Goal: Task Accomplishment & Management: Use online tool/utility

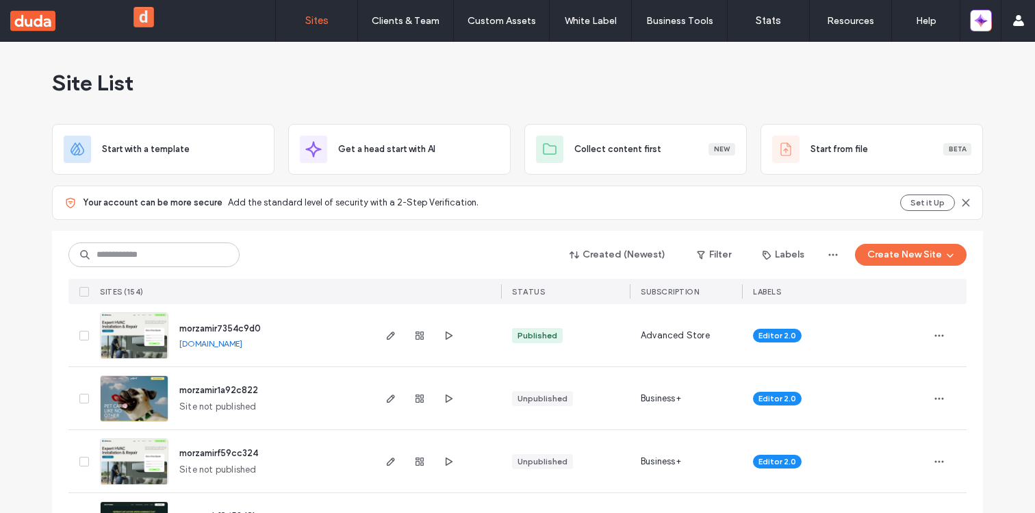
click at [443, 76] on div "Site List" at bounding box center [517, 83] width 931 height 82
click at [935, 246] on button "Create New Site" at bounding box center [911, 255] width 112 height 22
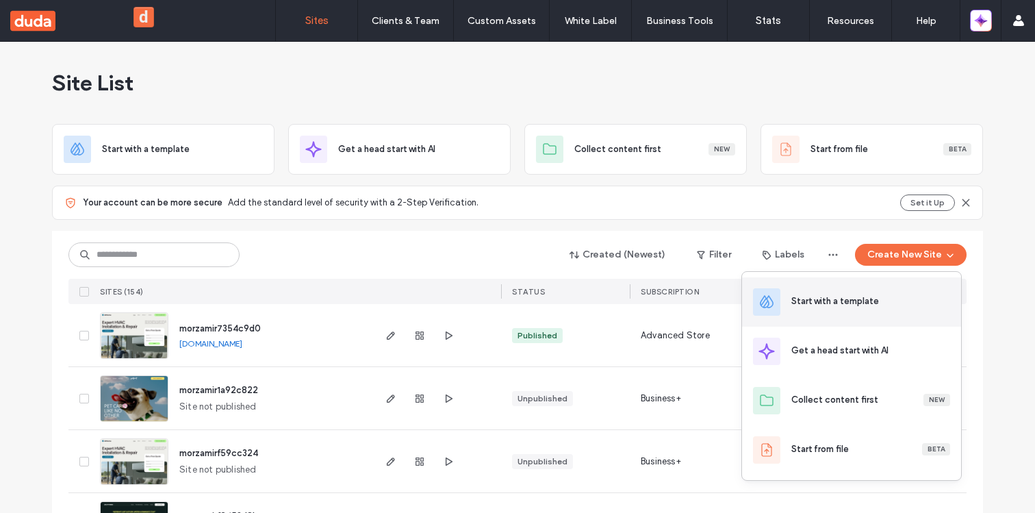
click at [846, 296] on div "Start with a template" at bounding box center [835, 301] width 88 height 14
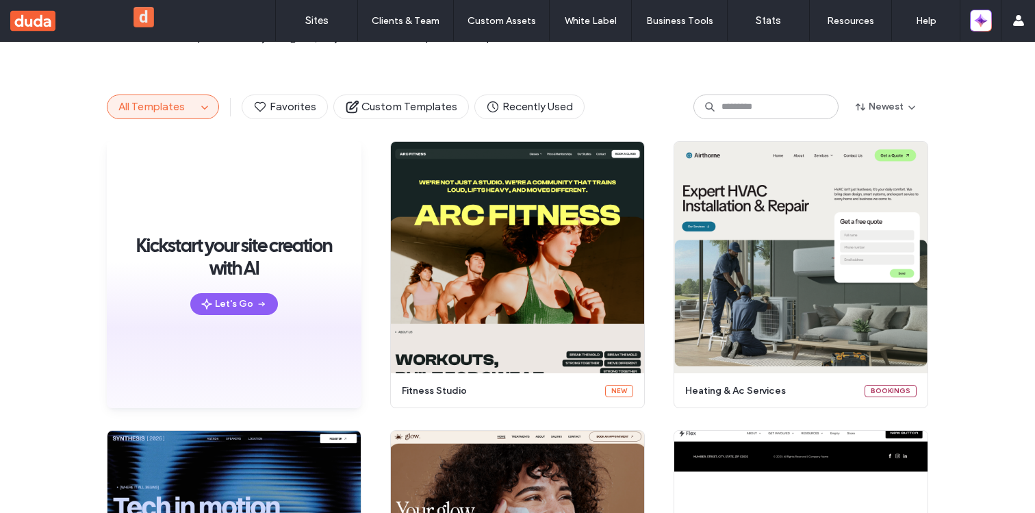
scroll to position [90, 0]
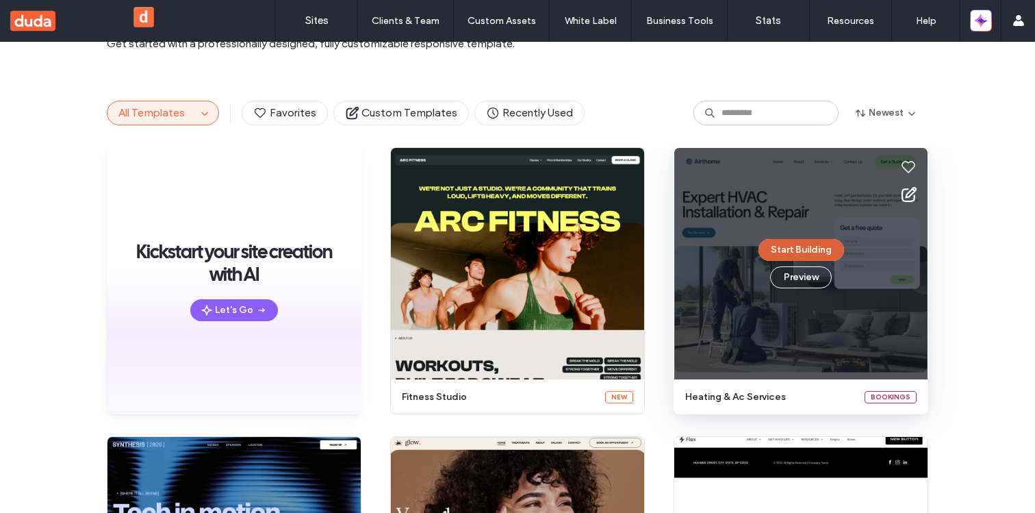
click at [790, 253] on button "Start Building" at bounding box center [801, 250] width 86 height 22
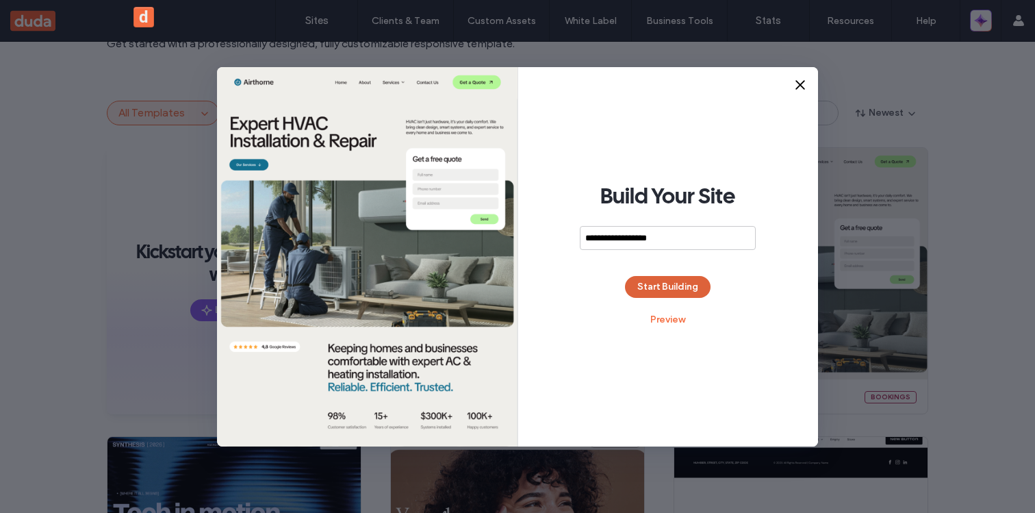
type input "**********"
click at [684, 284] on button "Start Building" at bounding box center [668, 287] width 86 height 22
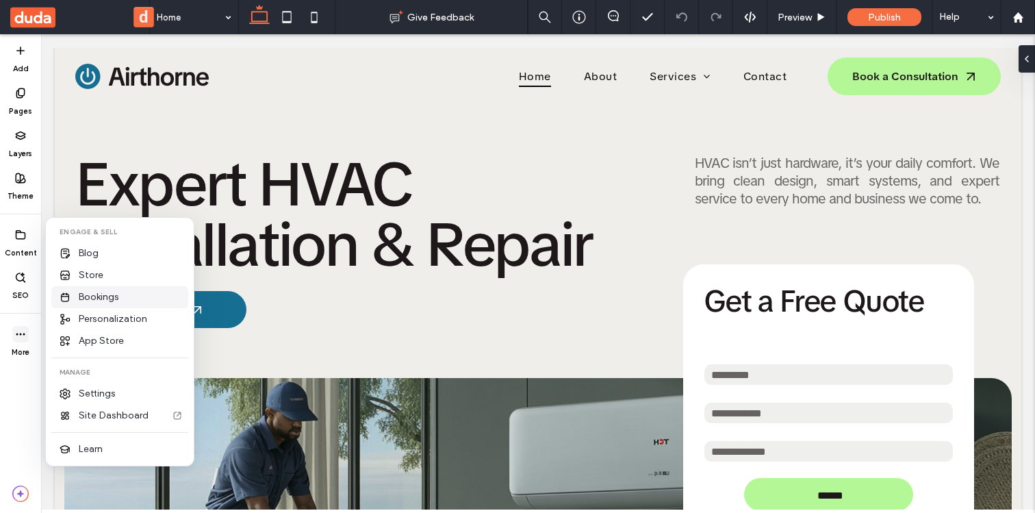
click at [92, 305] on div "Bookings" at bounding box center [119, 297] width 137 height 22
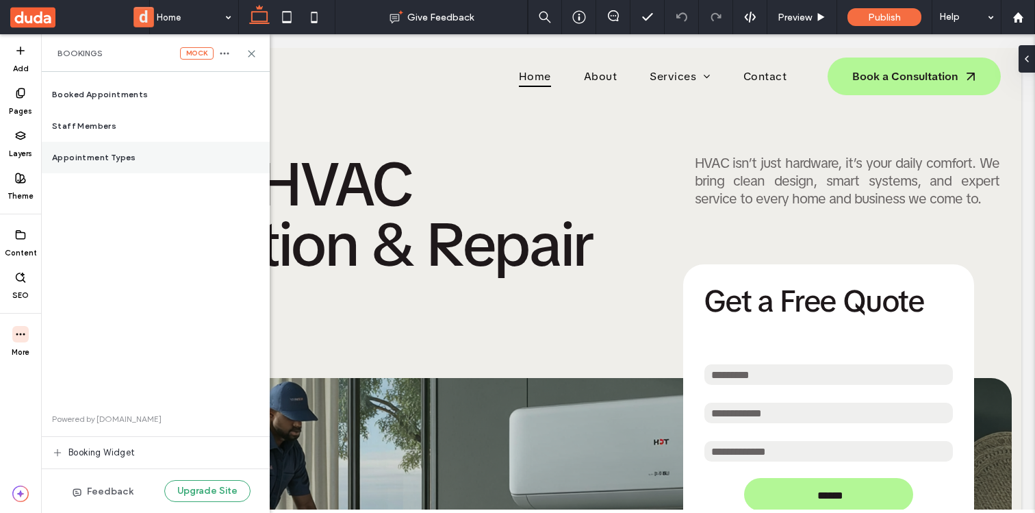
click at [133, 149] on div "Appointment Types" at bounding box center [155, 157] width 229 height 31
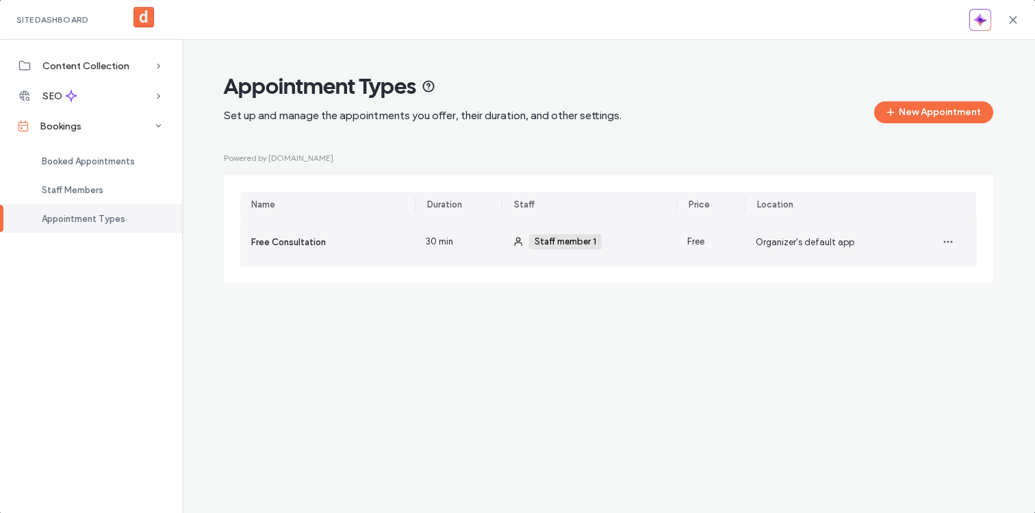
click at [620, 248] on div "Staff member 1 +0 Staff member 1 +0" at bounding box center [597, 241] width 136 height 49
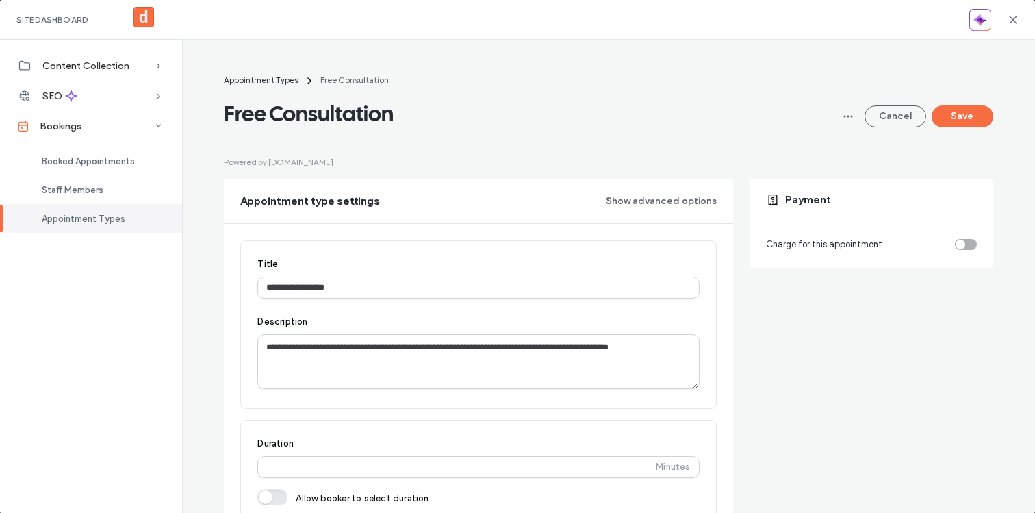
click at [957, 244] on div "toggle" at bounding box center [960, 245] width 10 height 10
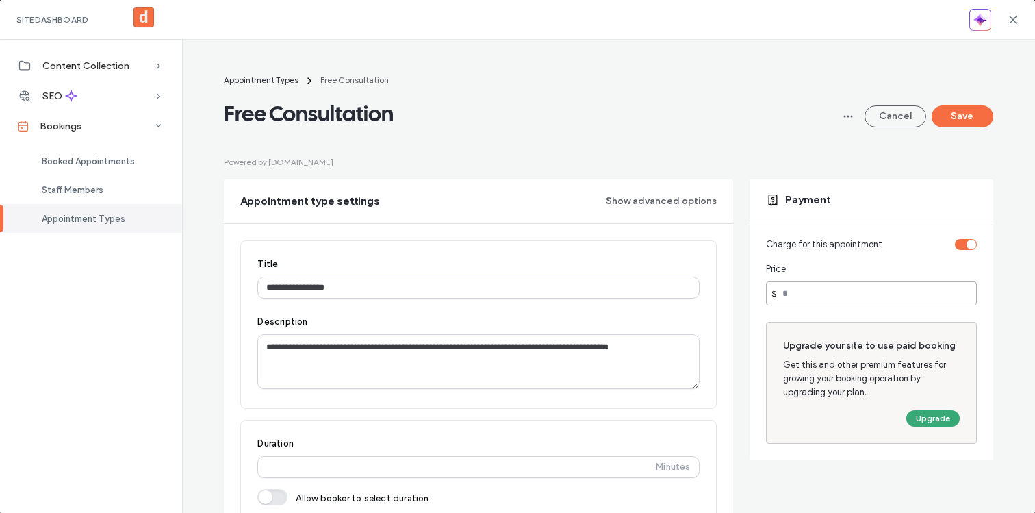
click at [798, 298] on input "number" at bounding box center [871, 293] width 211 height 24
click at [962, 249] on div "toggle" at bounding box center [966, 244] width 22 height 11
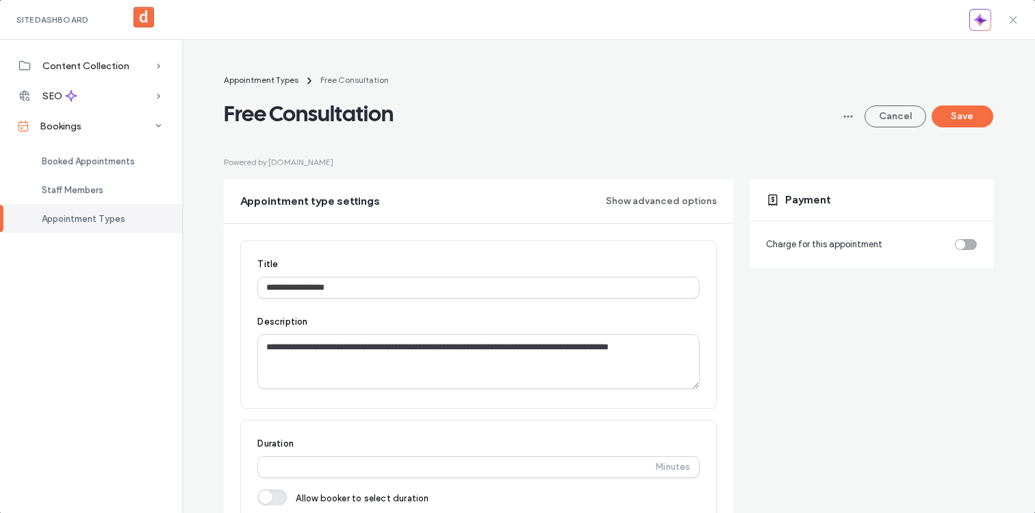
click at [1013, 14] on icon at bounding box center [1012, 19] width 11 height 11
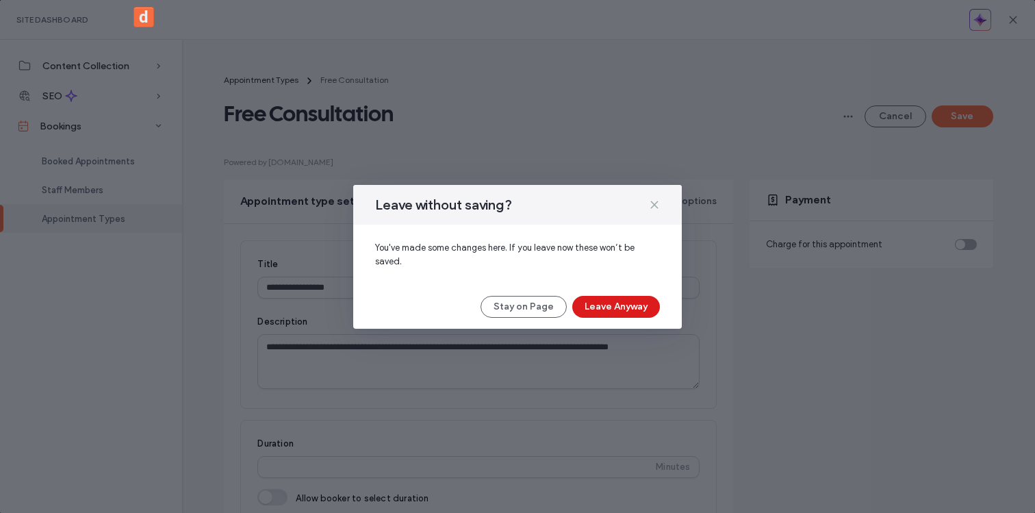
click at [655, 203] on use at bounding box center [654, 204] width 6 height 6
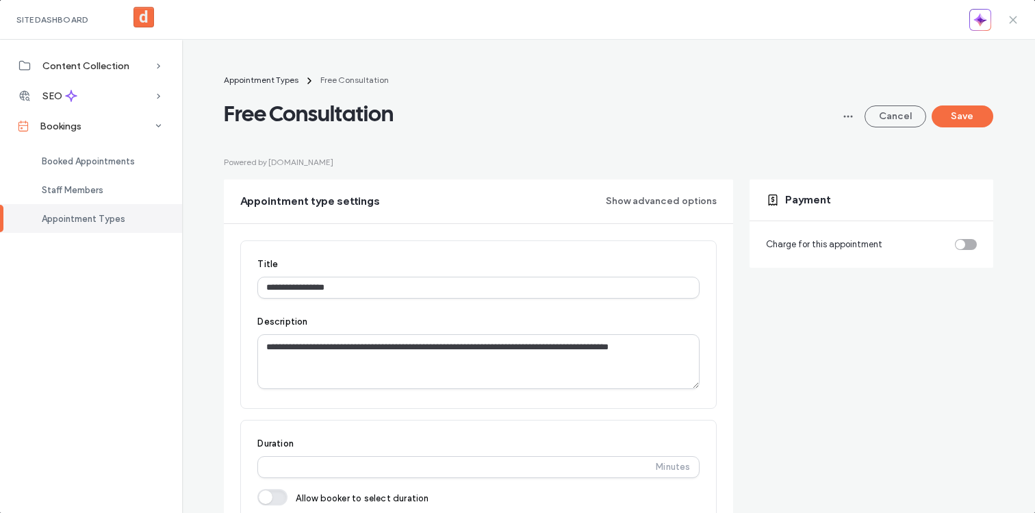
click at [1013, 14] on icon at bounding box center [1012, 19] width 11 height 11
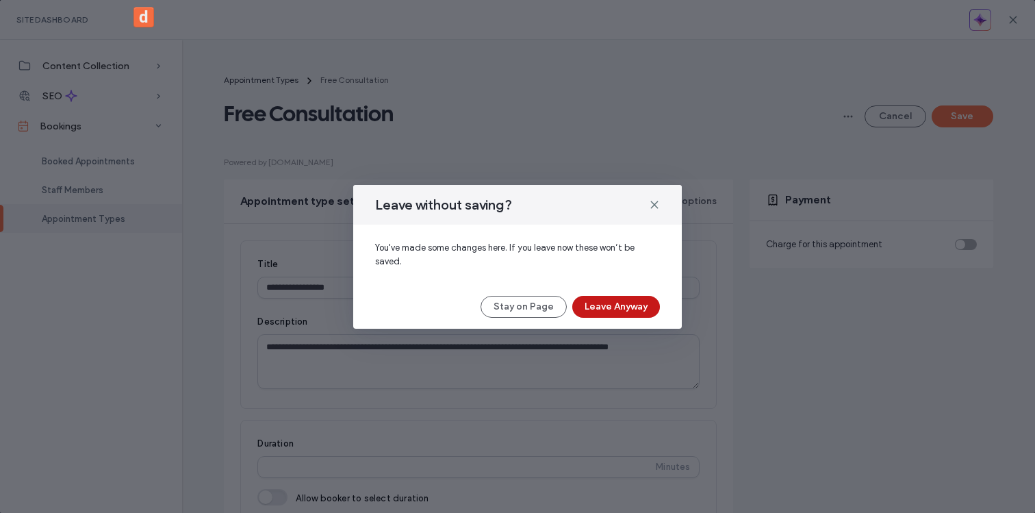
click at [606, 305] on button "Leave Anyway" at bounding box center [616, 307] width 88 height 22
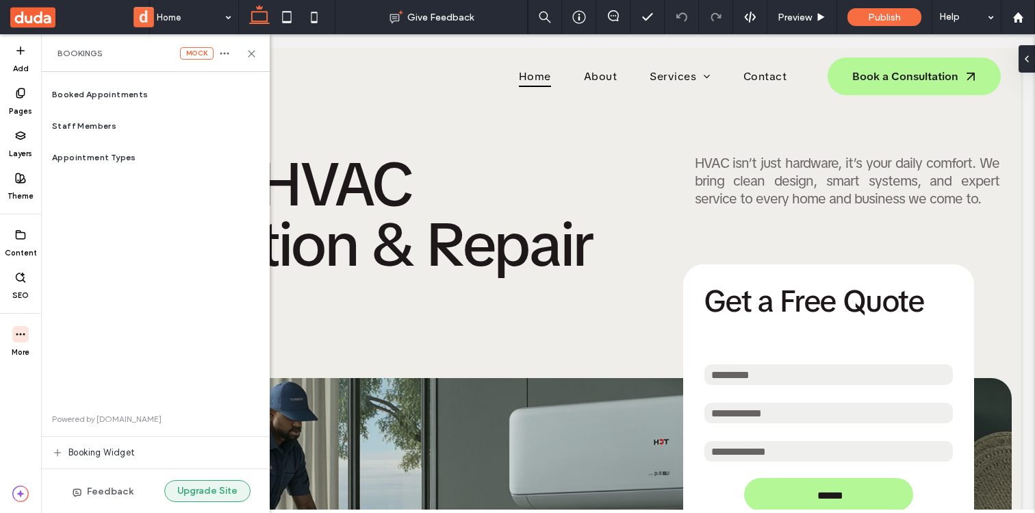
click at [198, 487] on button "Upgrade Site" at bounding box center [207, 491] width 86 height 22
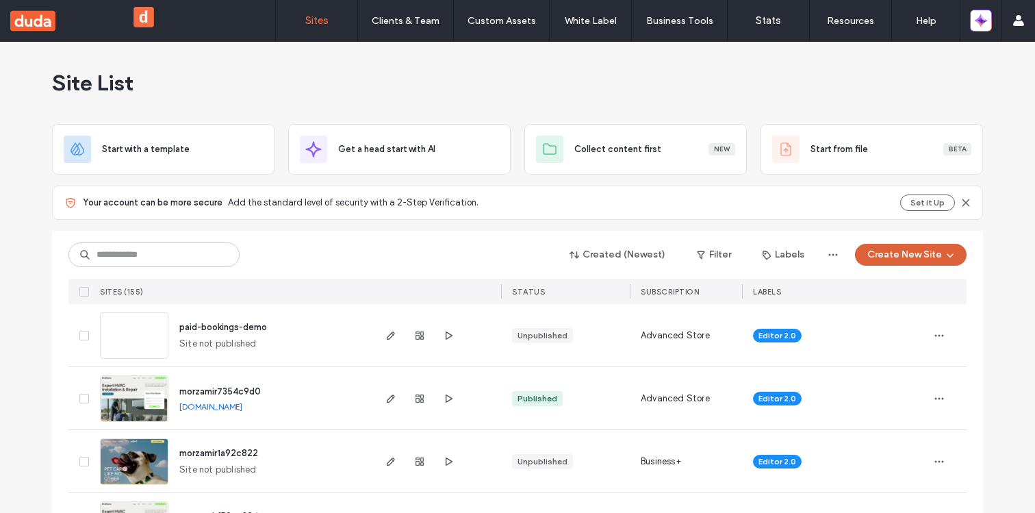
click at [873, 259] on button "Create New Site" at bounding box center [911, 255] width 112 height 22
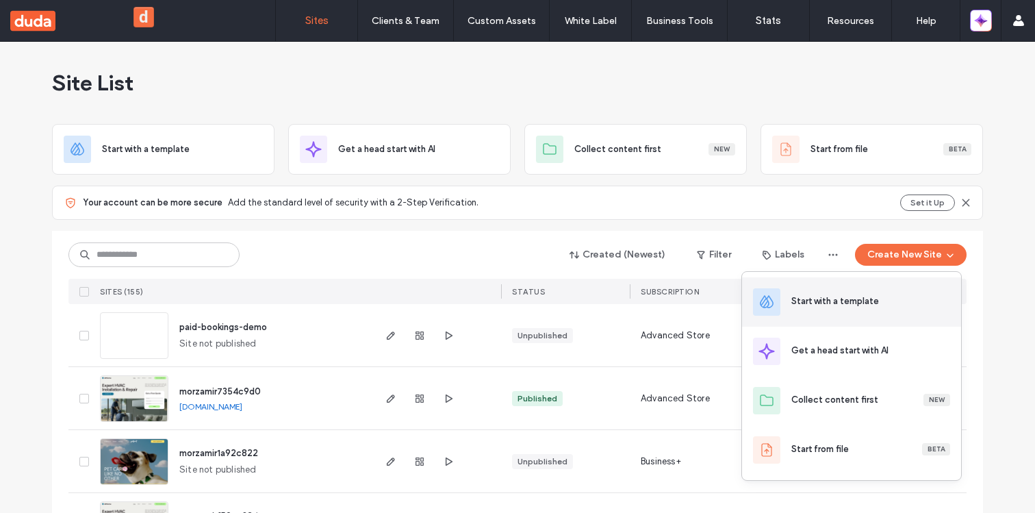
click at [834, 296] on div "Start with a template" at bounding box center [835, 301] width 88 height 14
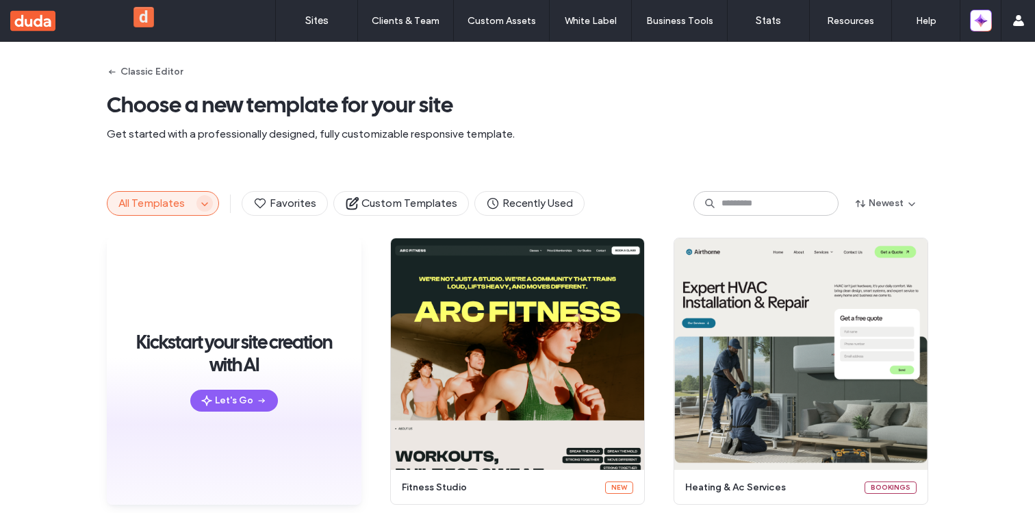
click at [196, 207] on span "button" at bounding box center [204, 203] width 16 height 16
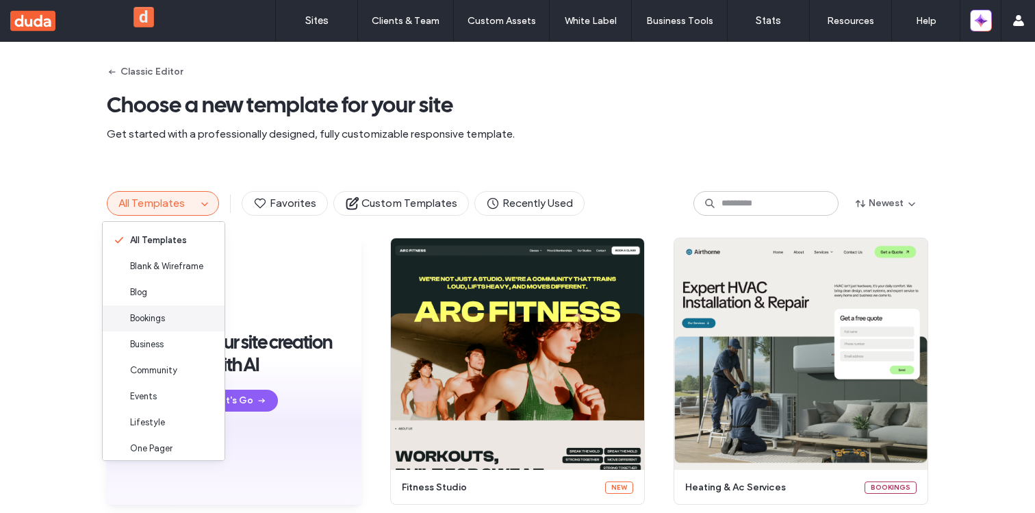
click at [177, 325] on div "Bookings" at bounding box center [164, 318] width 122 height 26
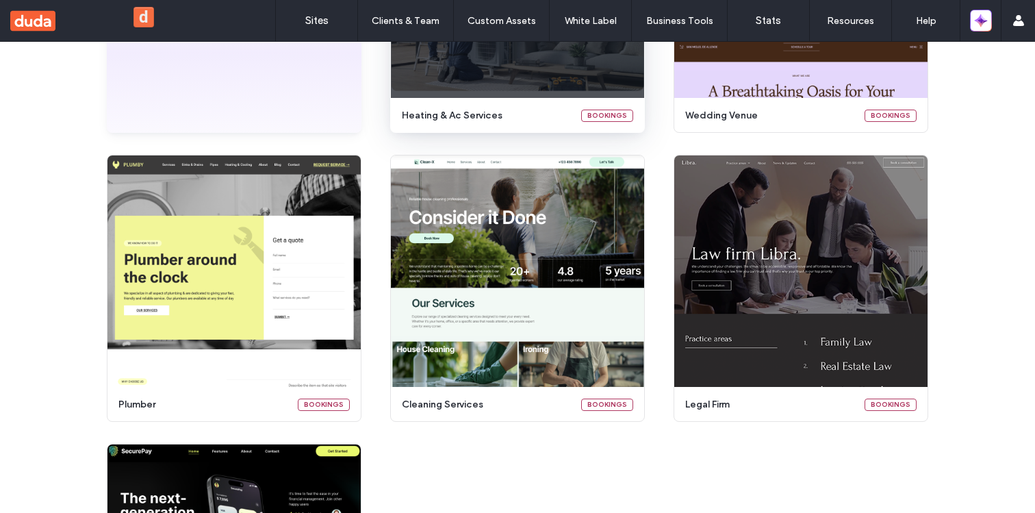
scroll to position [591, 0]
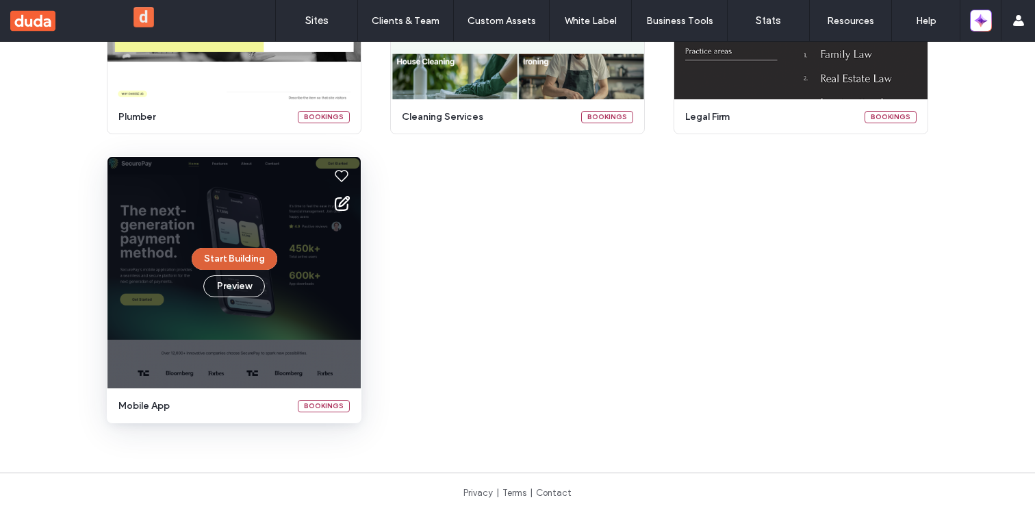
click at [226, 256] on button "Start Building" at bounding box center [235, 259] width 86 height 22
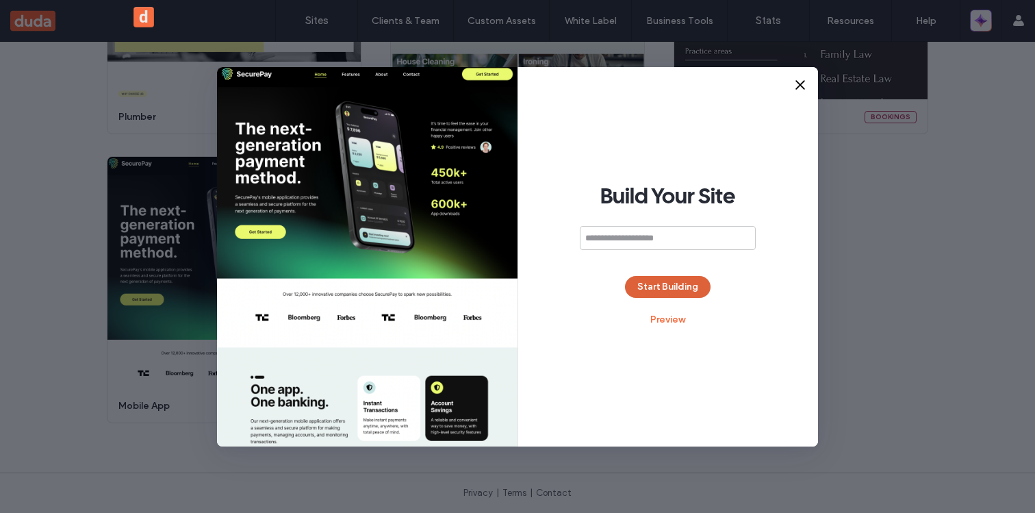
click at [636, 285] on button "Start Building" at bounding box center [668, 287] width 86 height 22
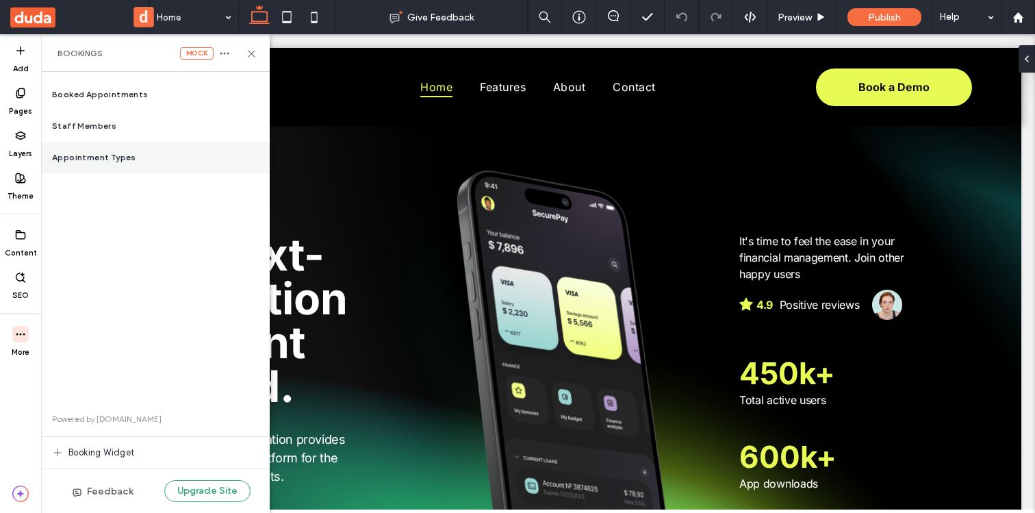
click at [125, 152] on span "Appointment Types" at bounding box center [94, 157] width 84 height 12
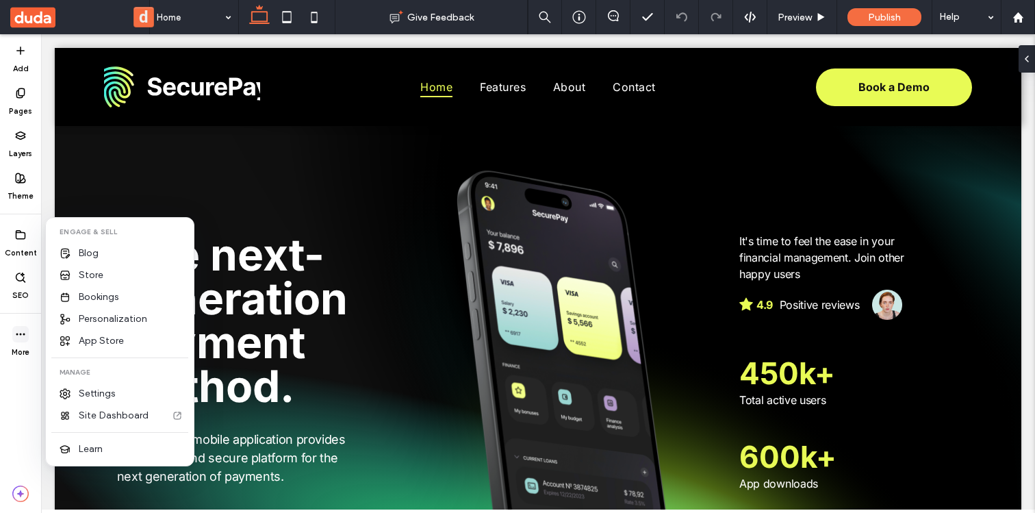
click at [17, 331] on icon at bounding box center [20, 333] width 11 height 11
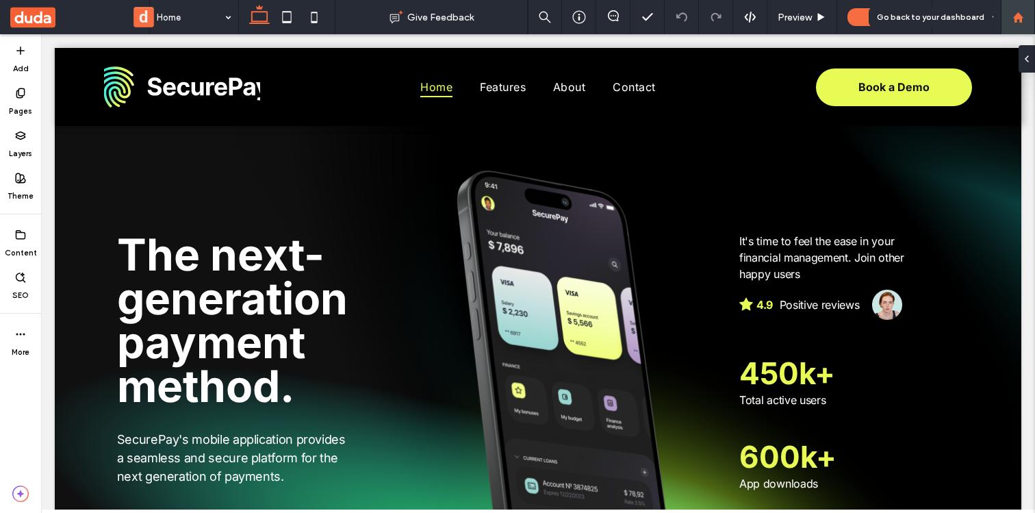
click at [1029, 21] on div at bounding box center [1017, 18] width 33 height 12
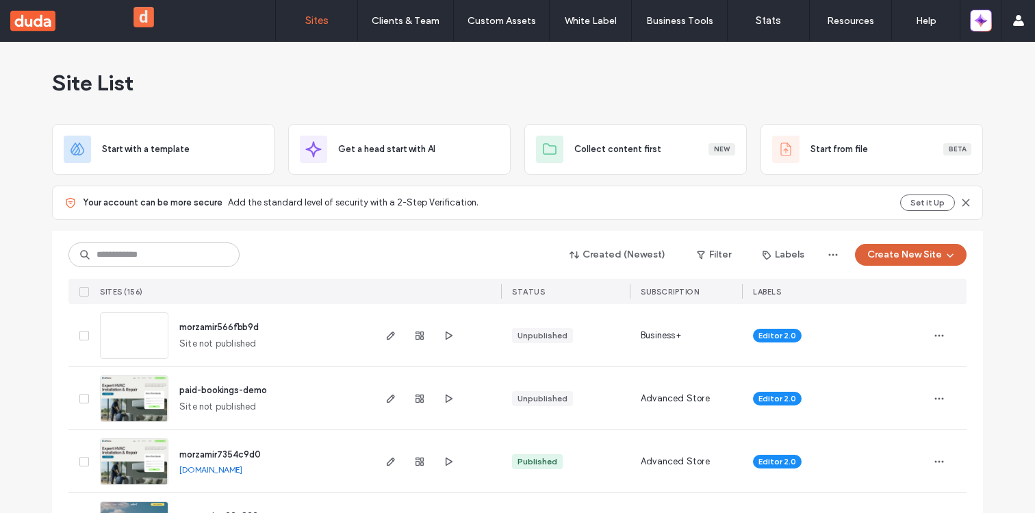
click at [914, 259] on button "Create New Site" at bounding box center [911, 255] width 112 height 22
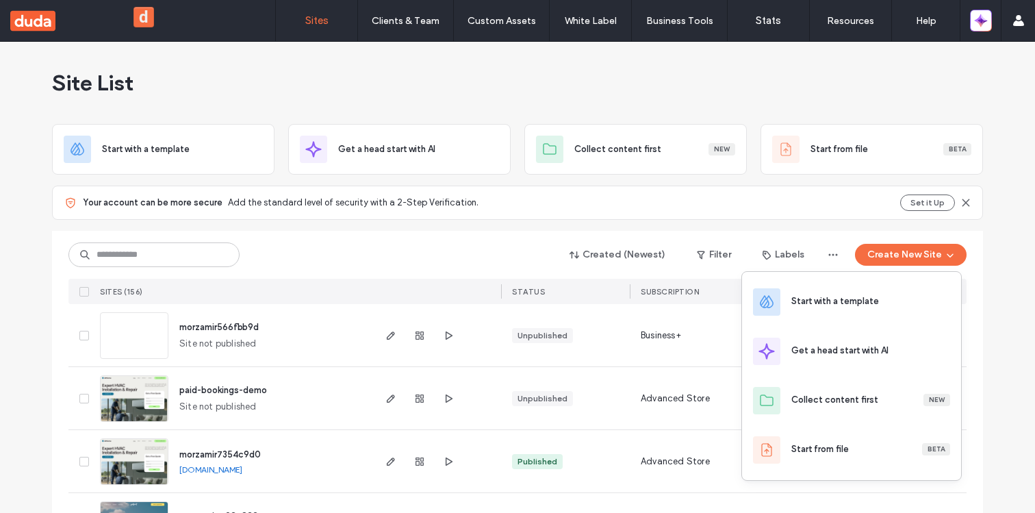
click at [795, 99] on div "Site List" at bounding box center [517, 83] width 931 height 82
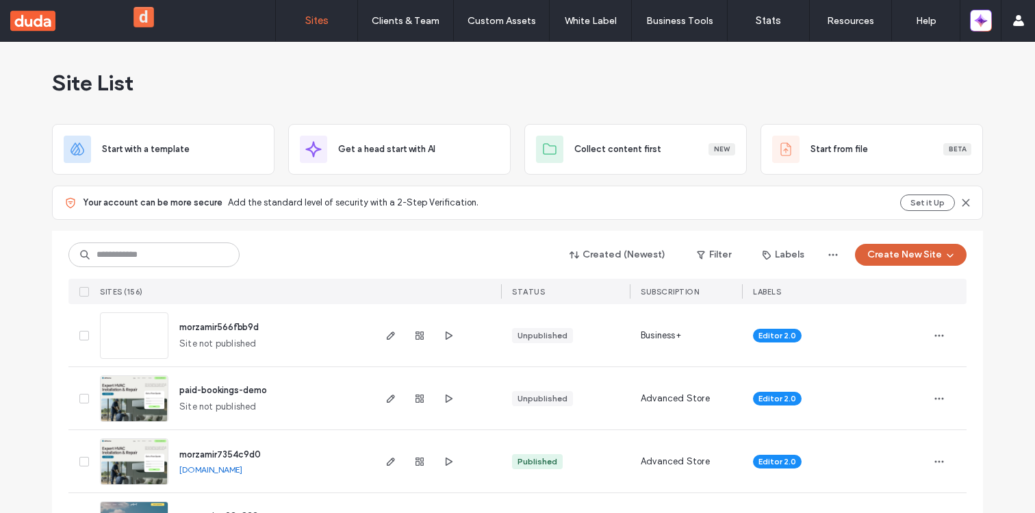
click at [944, 254] on icon "button" at bounding box center [949, 254] width 11 height 11
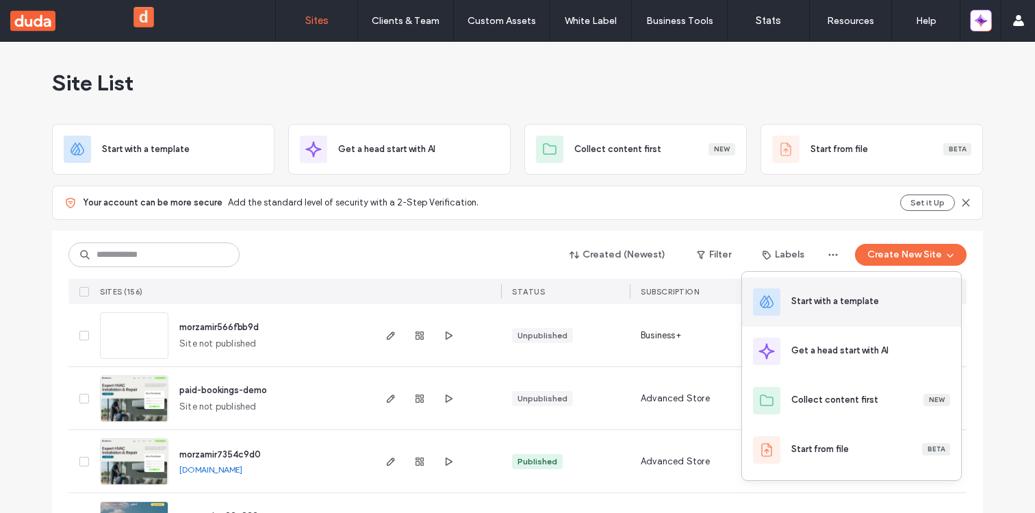
click at [835, 289] on div "Start with a template" at bounding box center [851, 301] width 219 height 49
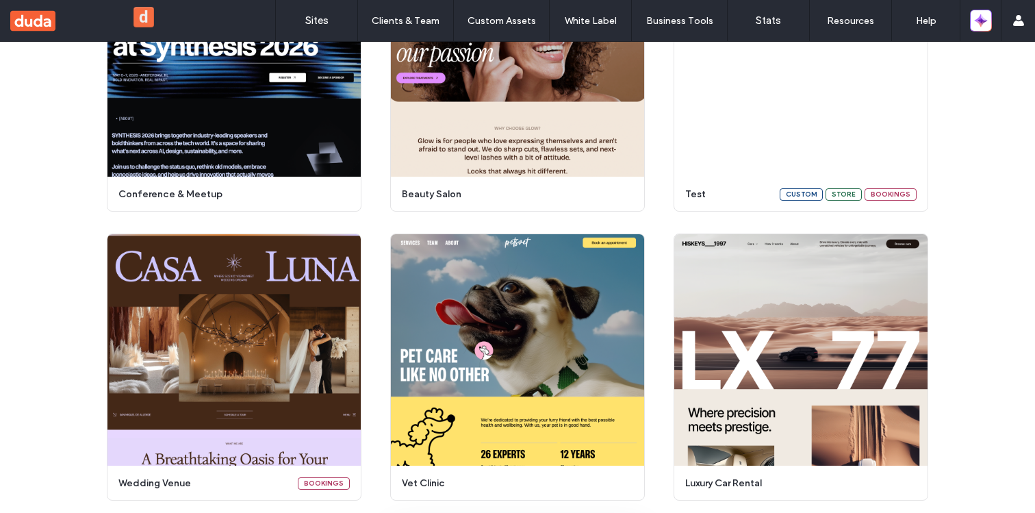
scroll to position [491, 0]
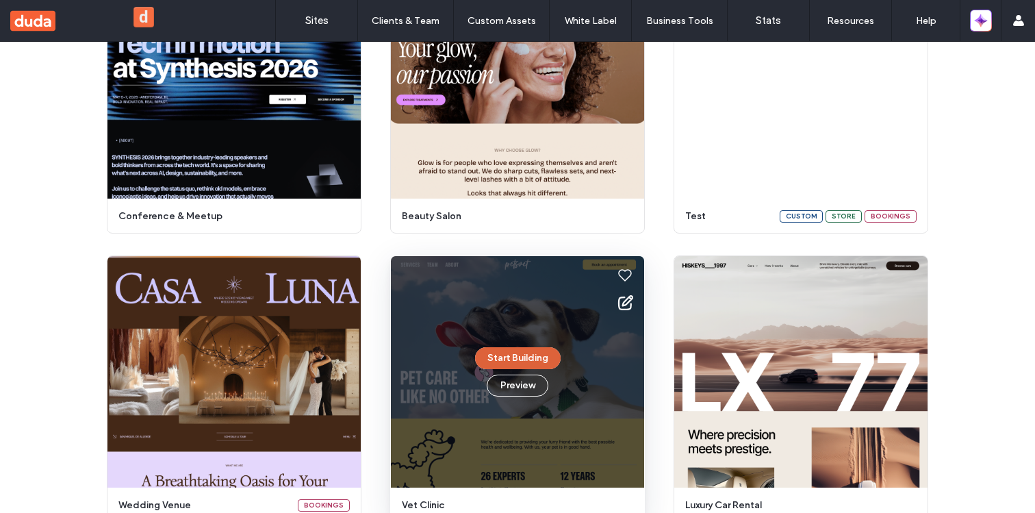
click at [514, 354] on button "Start Building" at bounding box center [518, 358] width 86 height 22
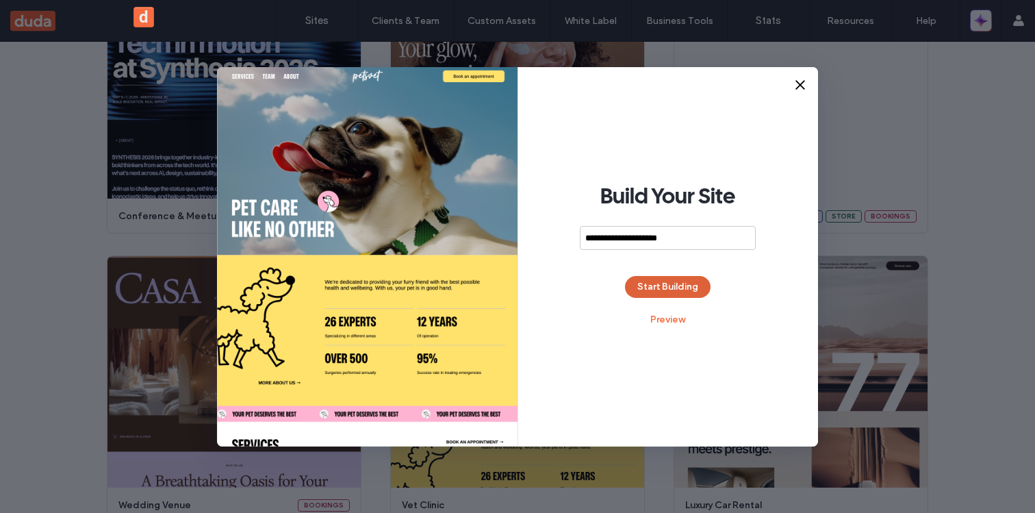
type input "**********"
click at [643, 285] on button "Start Building" at bounding box center [668, 287] width 86 height 22
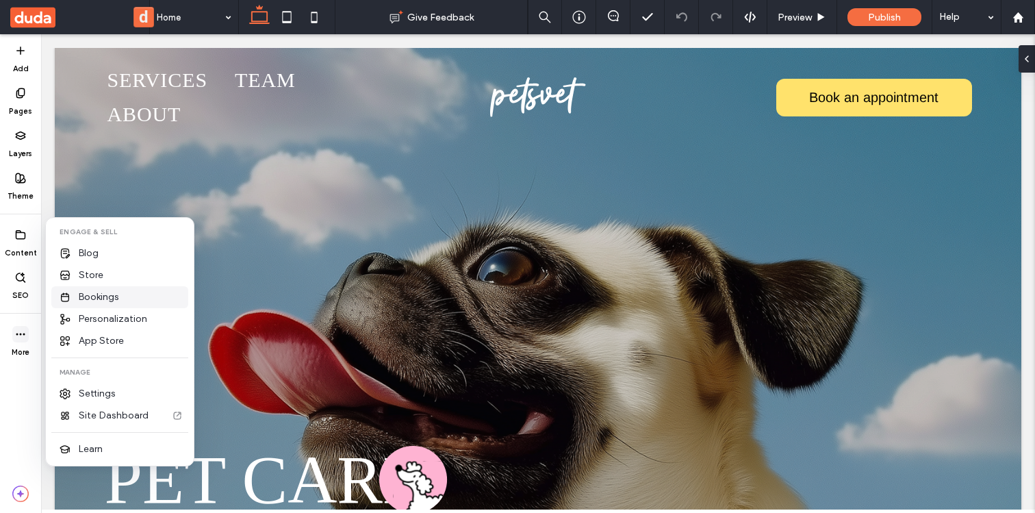
click at [118, 289] on div "Bookings" at bounding box center [119, 297] width 137 height 22
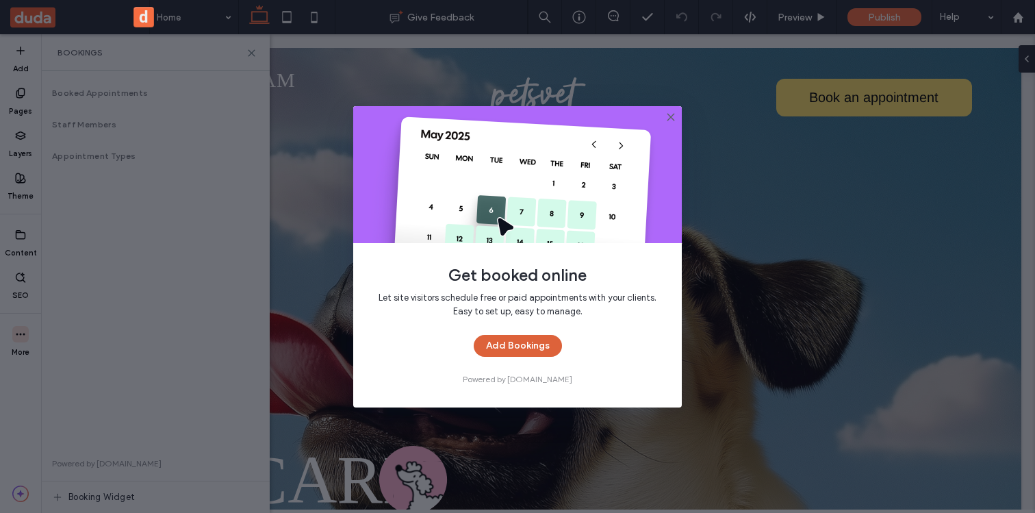
click at [514, 341] on button "Add Bookings" at bounding box center [518, 346] width 88 height 22
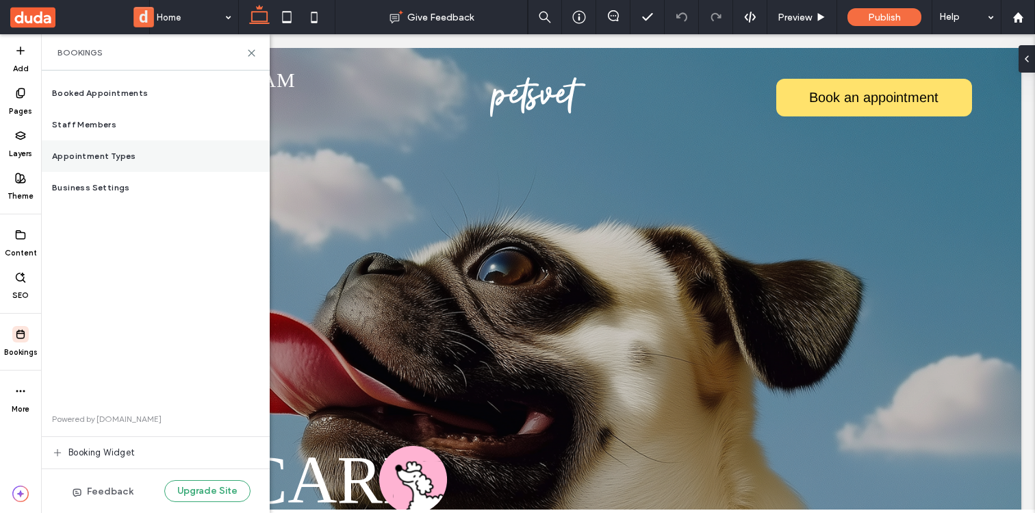
click at [138, 151] on div "Appointment Types" at bounding box center [155, 155] width 229 height 31
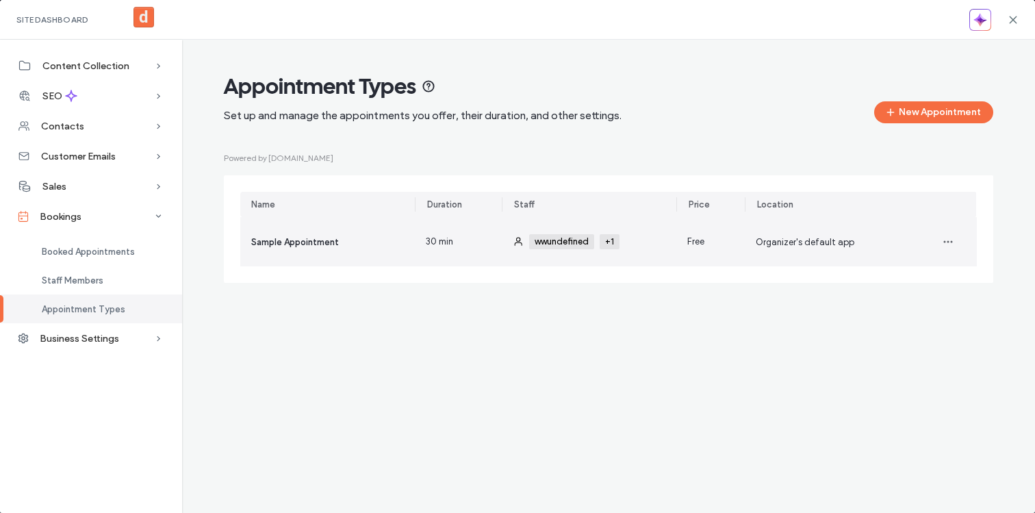
click at [296, 239] on span "Sample Appointment" at bounding box center [295, 242] width 88 height 10
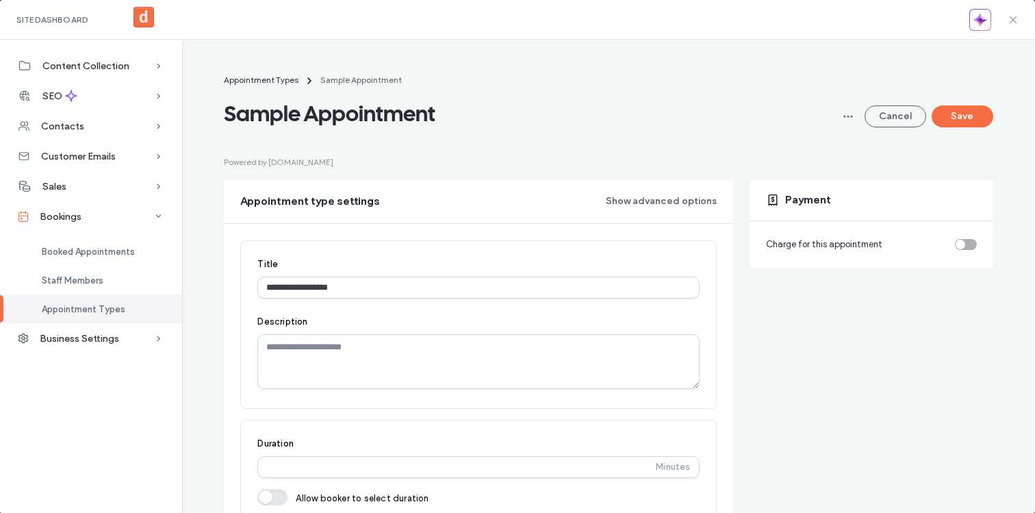
click at [1011, 20] on icon at bounding box center [1012, 19] width 11 height 11
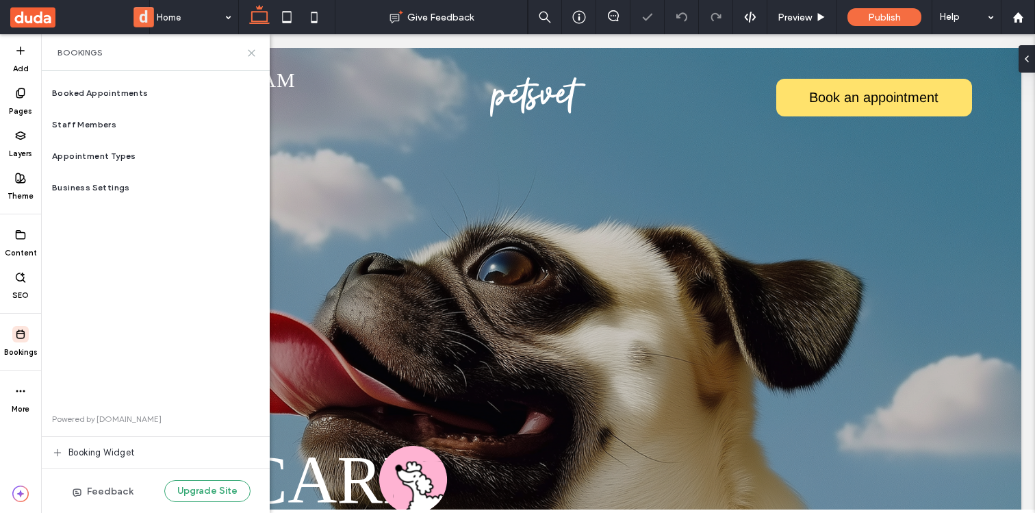
click at [253, 50] on icon at bounding box center [251, 53] width 10 height 10
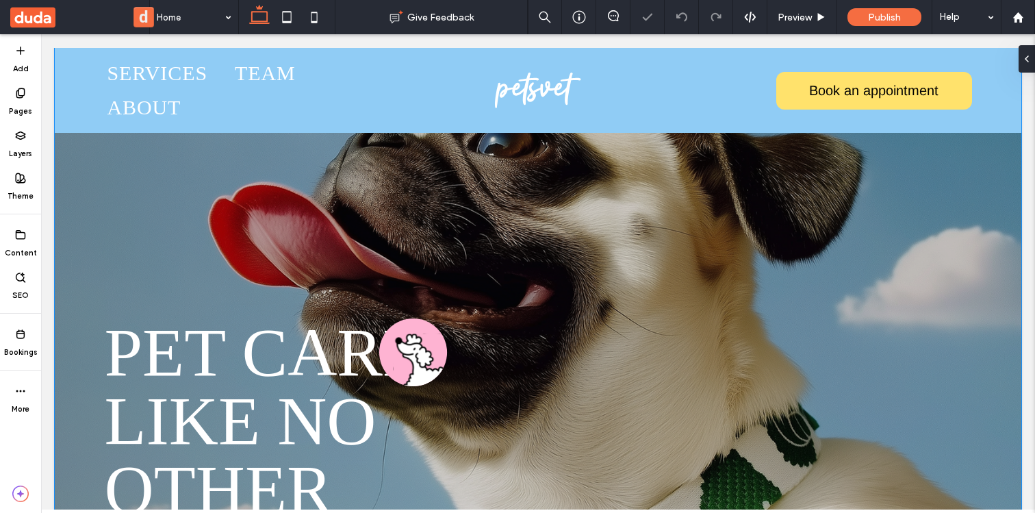
scroll to position [248, 0]
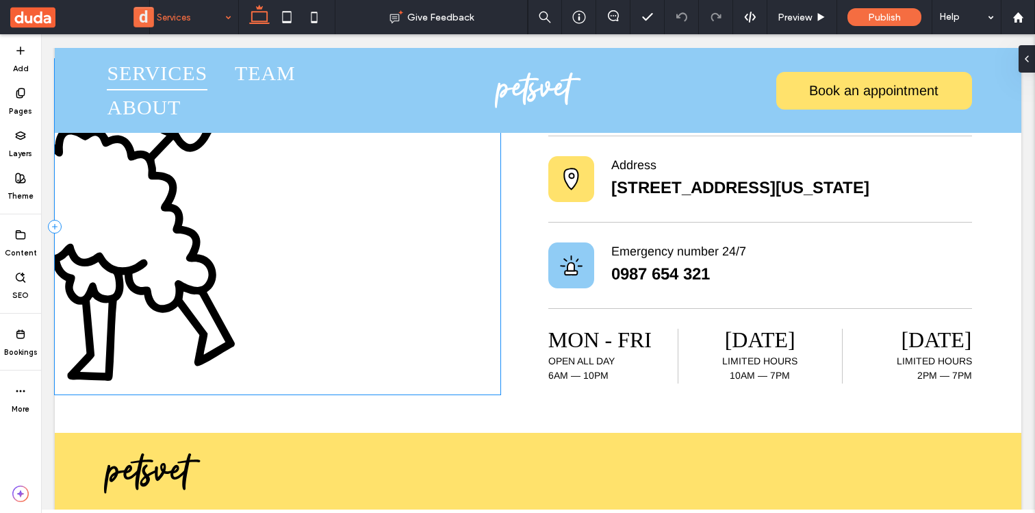
scroll to position [1806, 0]
